Goal: Information Seeking & Learning: Learn about a topic

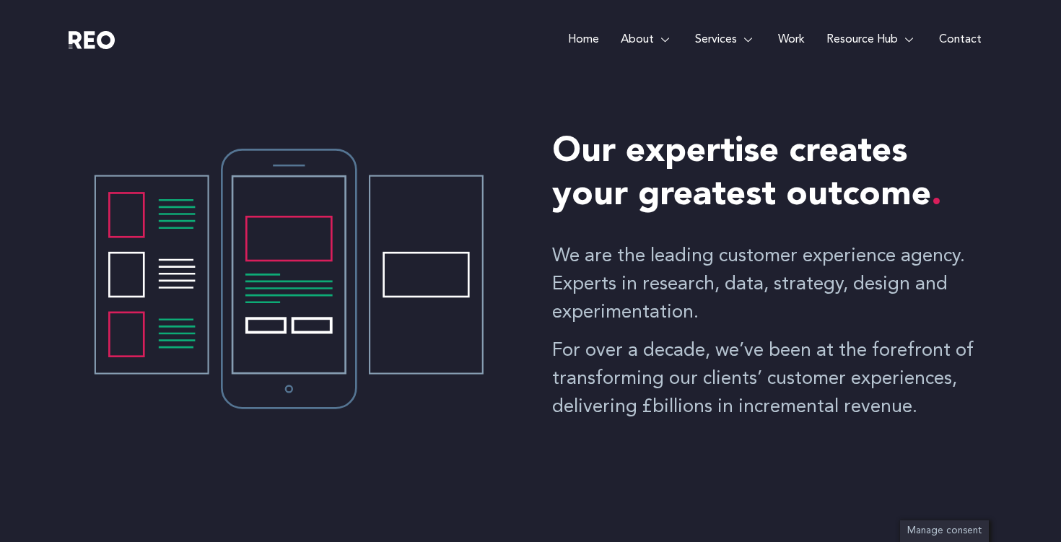
scroll to position [565, 0]
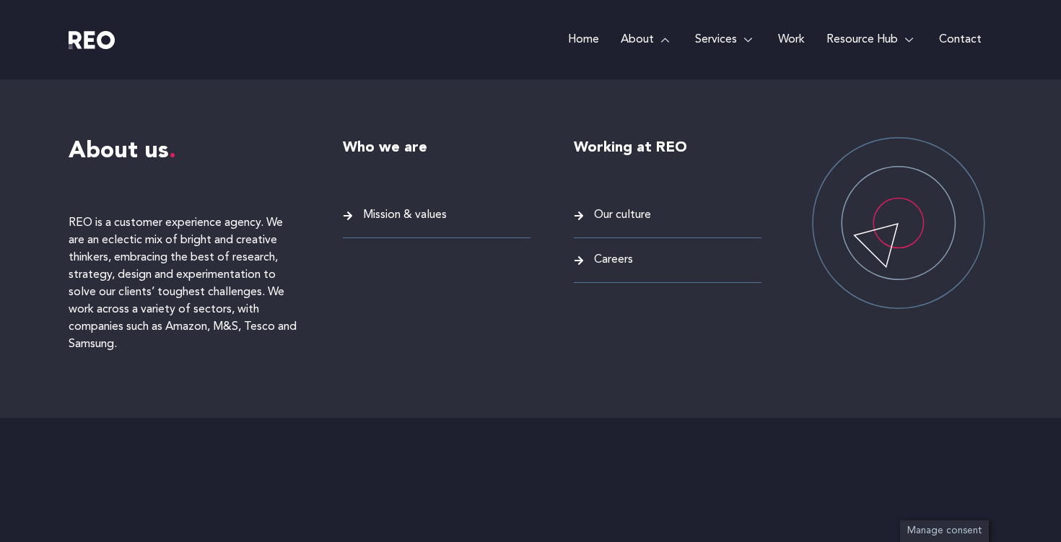
click at [642, 40] on link "About" at bounding box center [647, 39] width 74 height 79
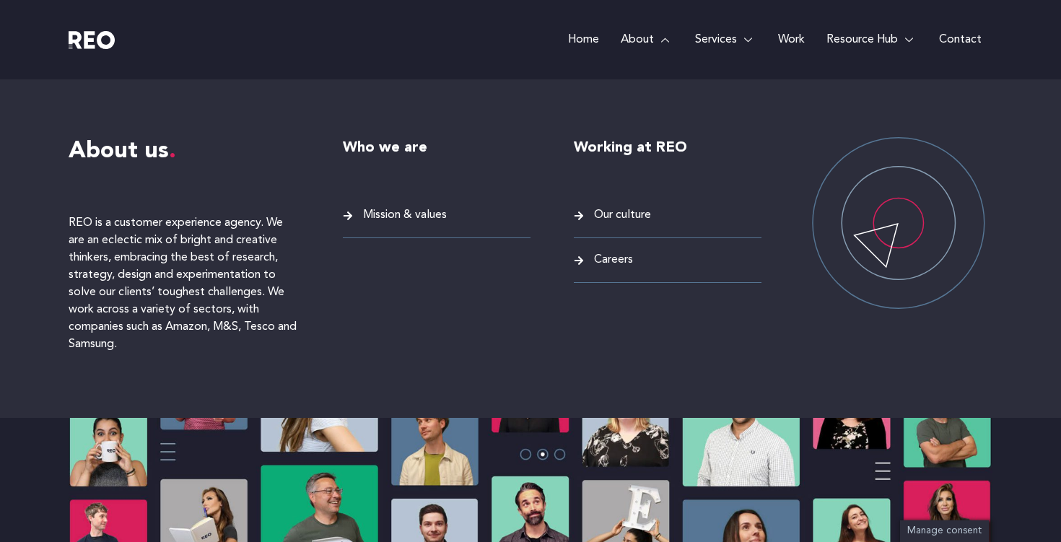
click at [396, 217] on span "Mission & values" at bounding box center [402, 215] width 87 height 19
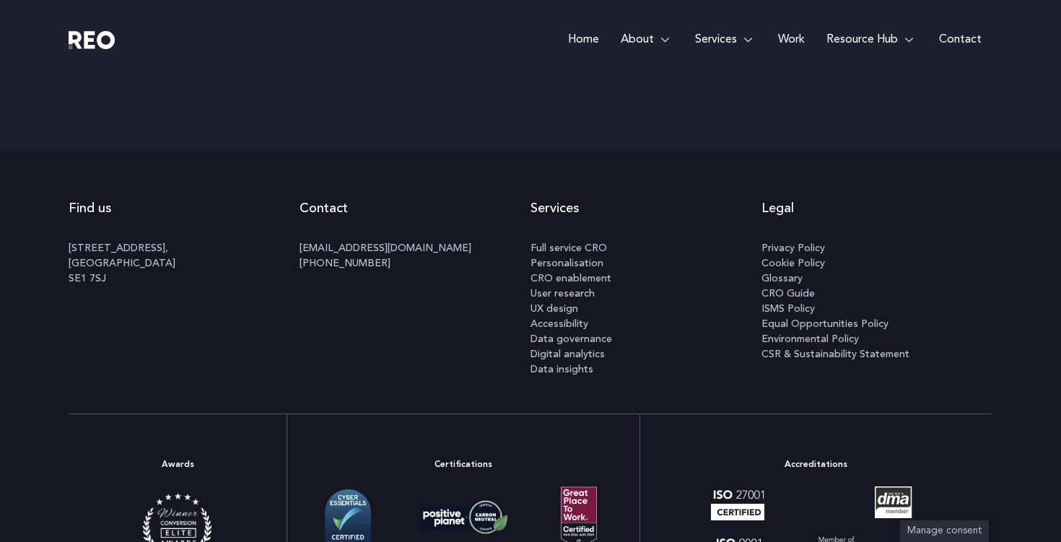
scroll to position [4992, 0]
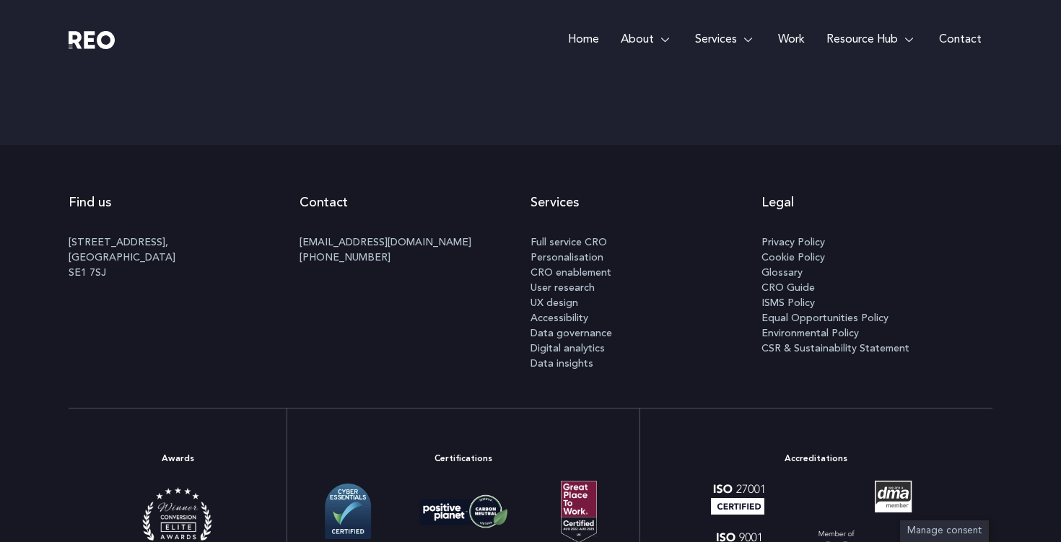
click at [785, 246] on span "Privacy Policy" at bounding box center [794, 242] width 64 height 15
